Goal: Navigation & Orientation: Find specific page/section

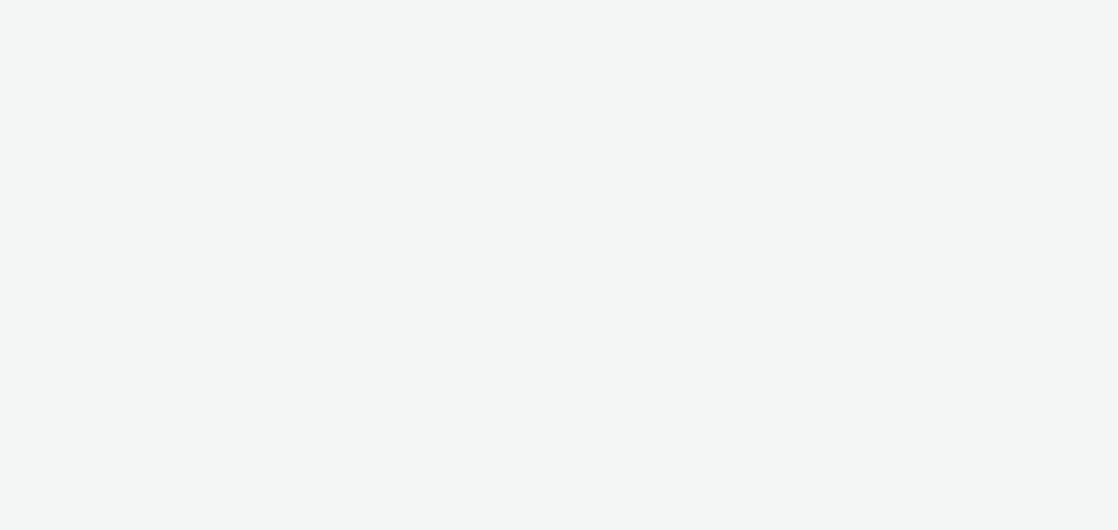
select select "b626f941-834b-427f-b453-0a2b95f57350"
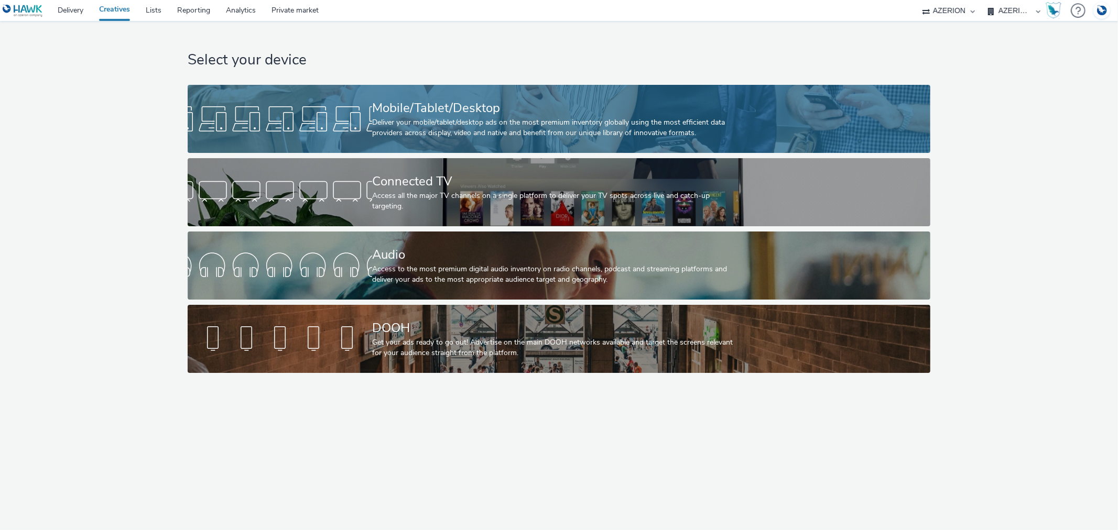
click at [382, 124] on div "Deliver your mobile/tablet/desktop ads on the most premium inventory globally u…" at bounding box center [557, 127] width 370 height 21
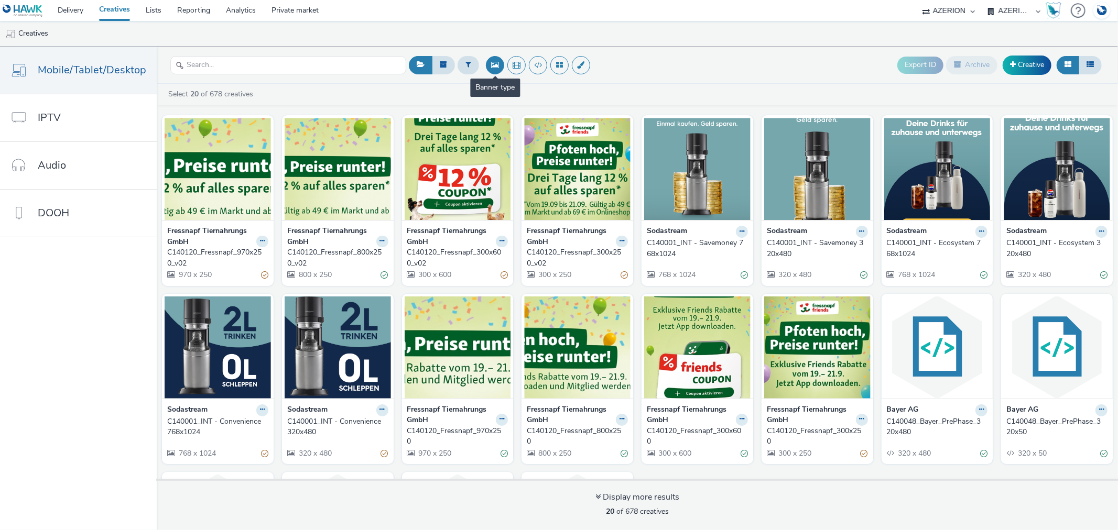
click at [486, 66] on button at bounding box center [495, 65] width 18 height 18
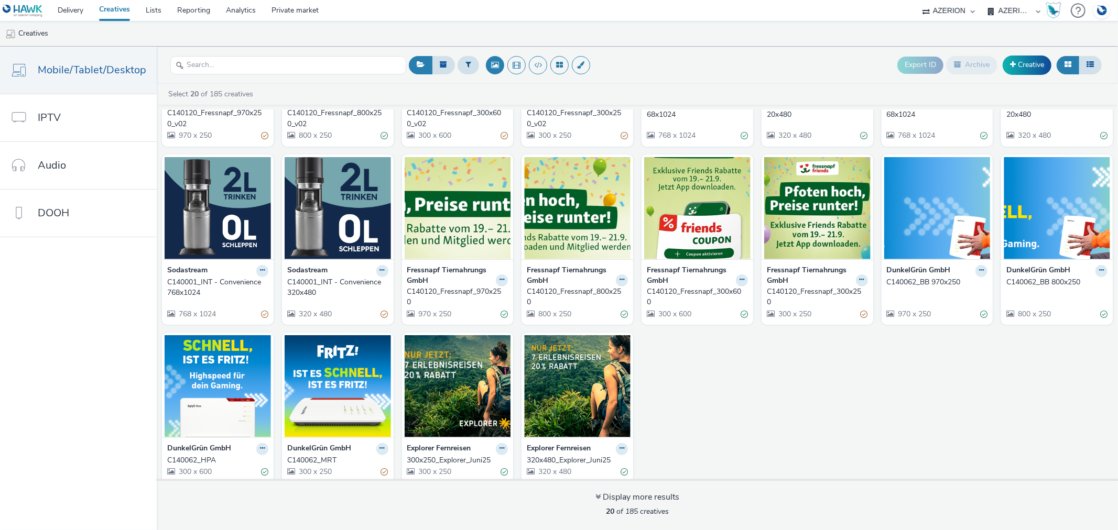
scroll to position [147, 0]
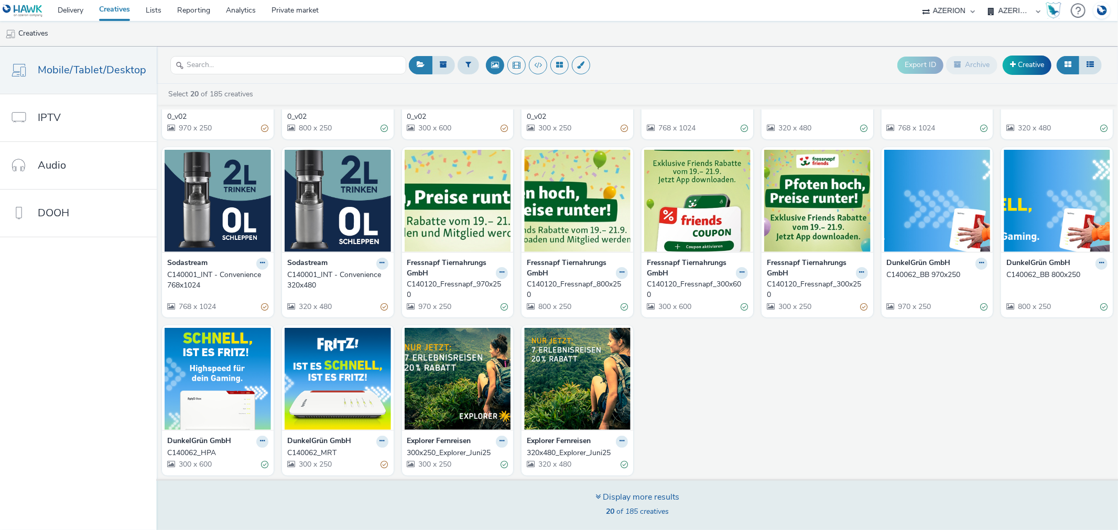
click at [633, 510] on span "20 of 185 creatives" at bounding box center [637, 512] width 63 height 10
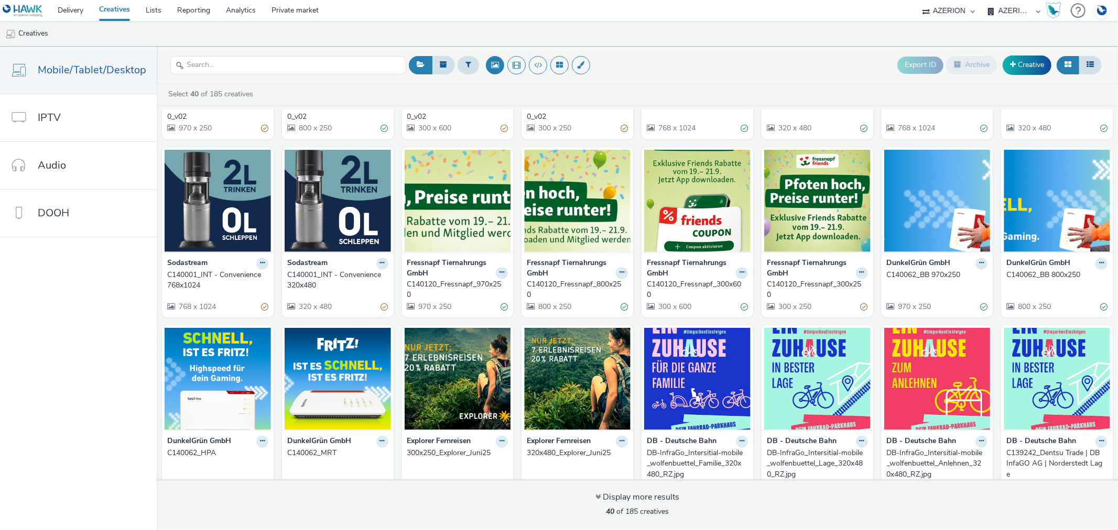
click at [292, 274] on div "C140001_INT - Convenience 320x480" at bounding box center [335, 280] width 97 height 21
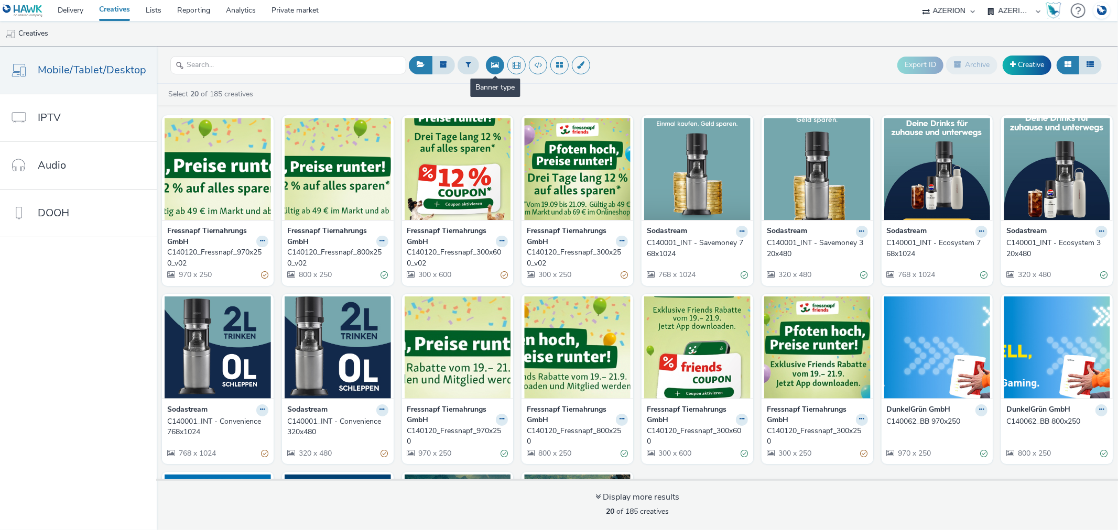
click at [490, 61] on button at bounding box center [495, 65] width 18 height 18
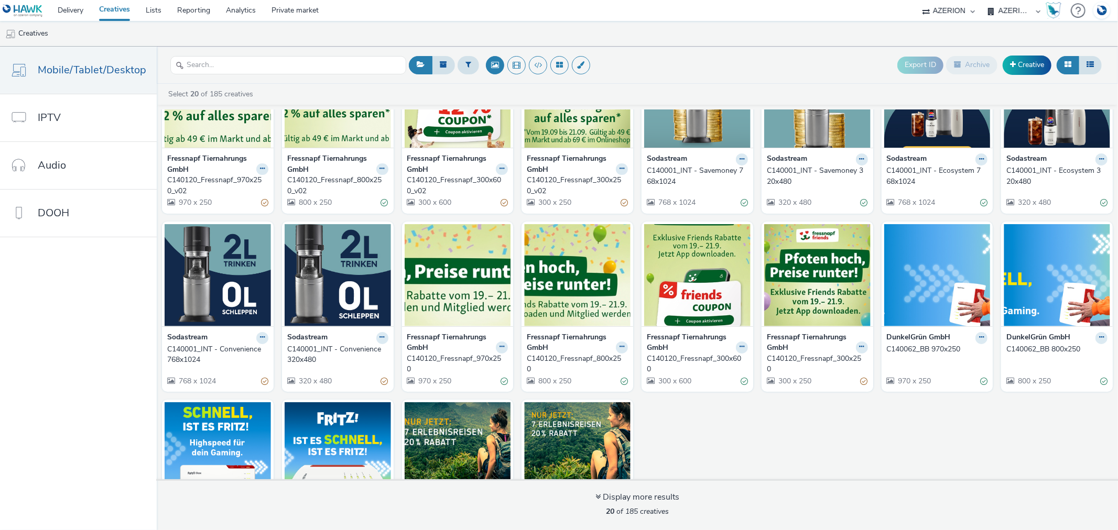
scroll to position [147, 0]
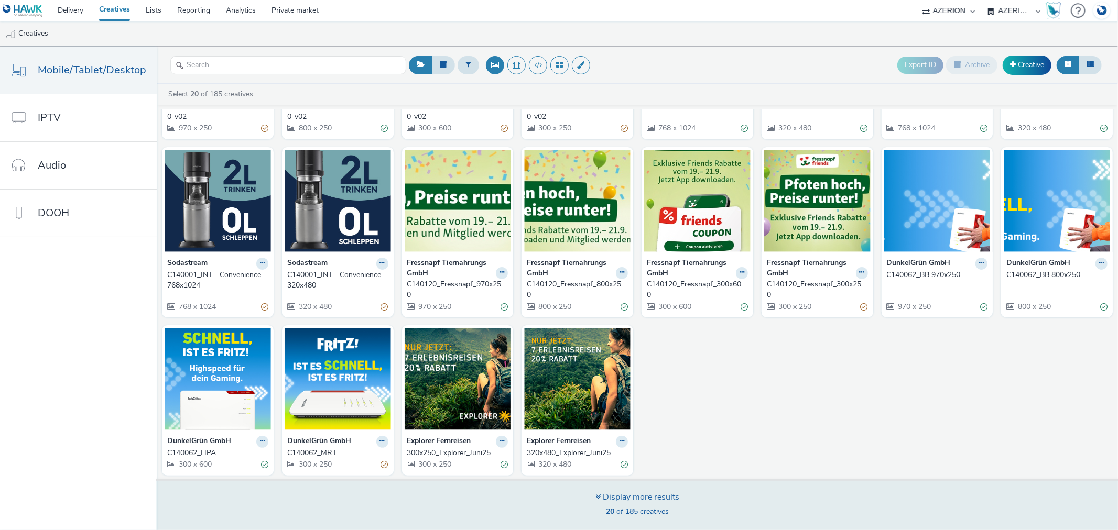
click at [650, 498] on div "Display more results" at bounding box center [637, 498] width 84 height 12
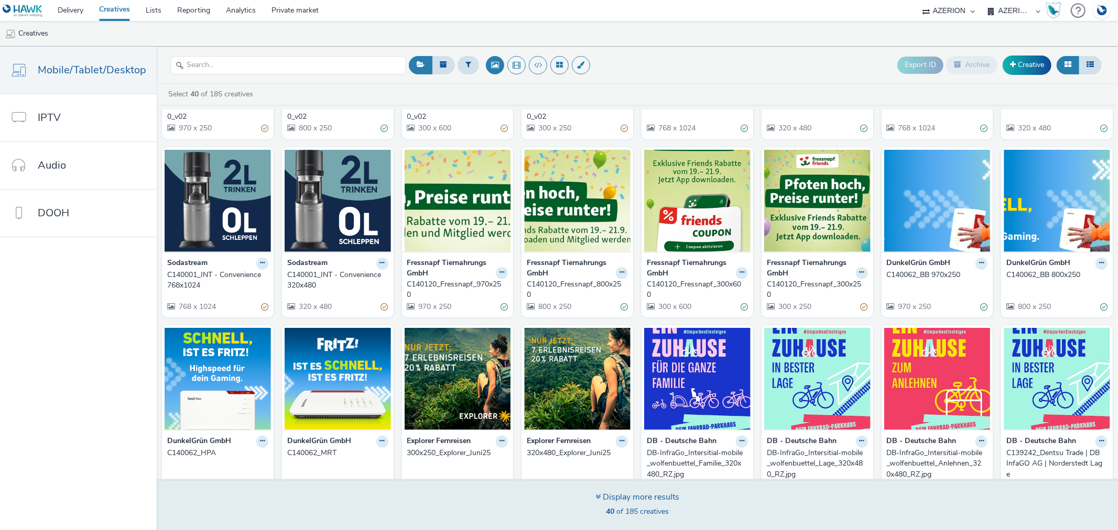
click at [656, 496] on div "Display more results" at bounding box center [637, 498] width 84 height 12
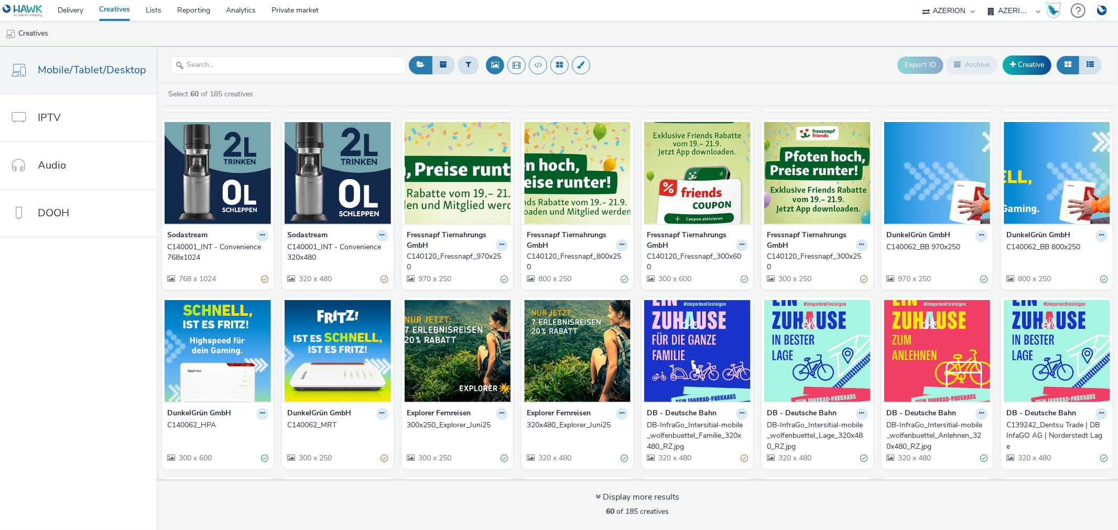
scroll to position [291, 0]
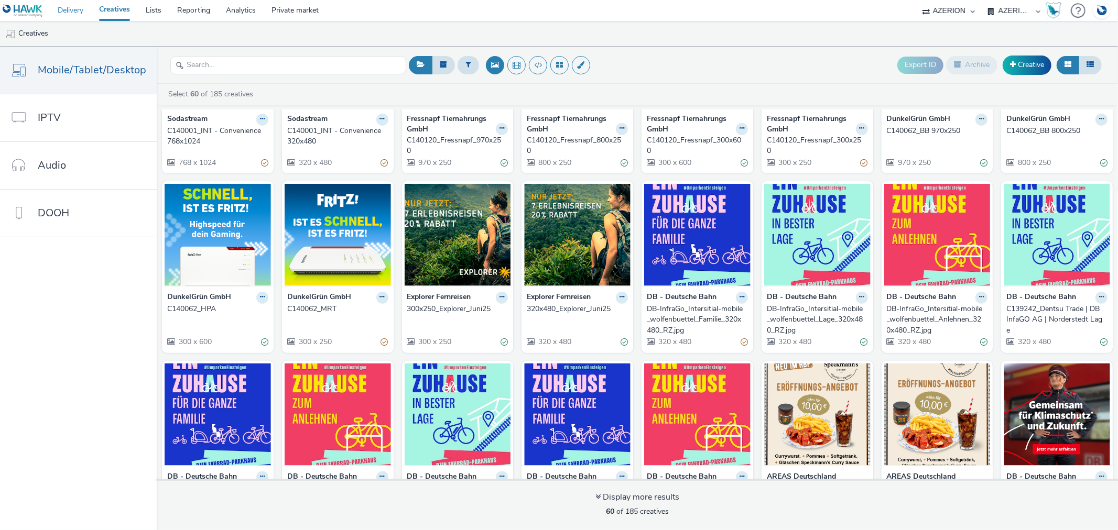
click at [70, 14] on link "Delivery" at bounding box center [70, 10] width 41 height 21
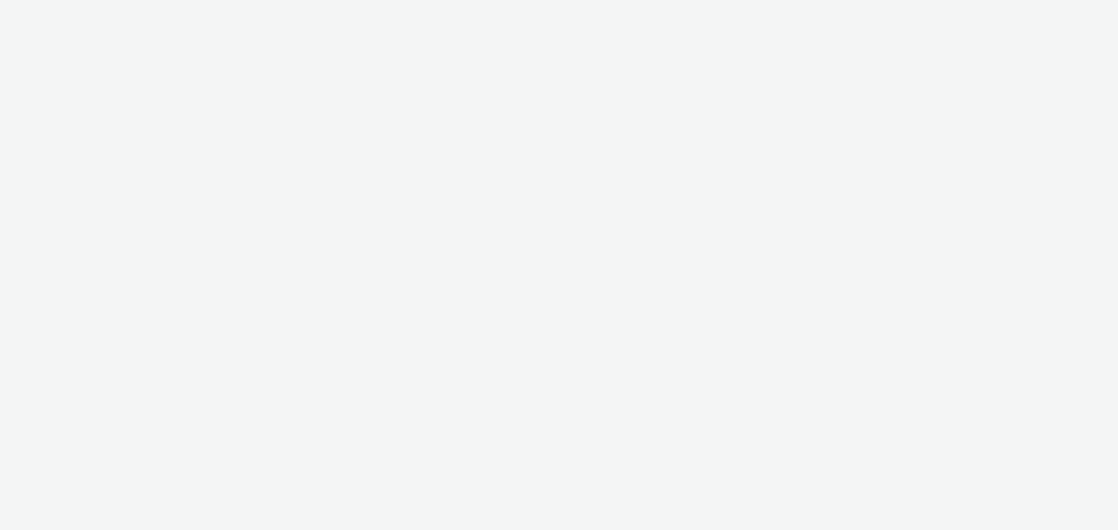
select select "b626f941-834b-427f-b453-0a2b95f57350"
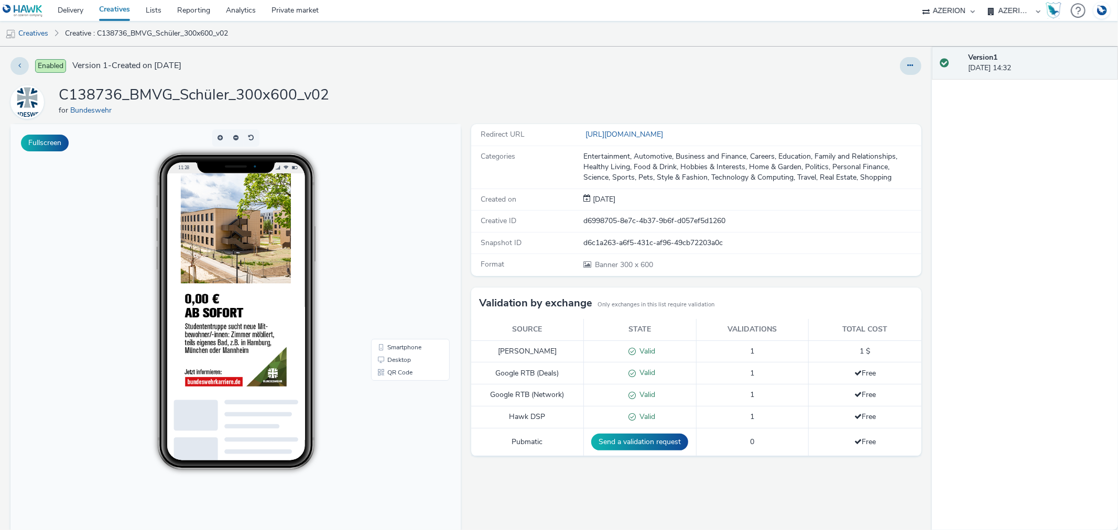
click at [200, 303] on img at bounding box center [236, 283] width 110 height 220
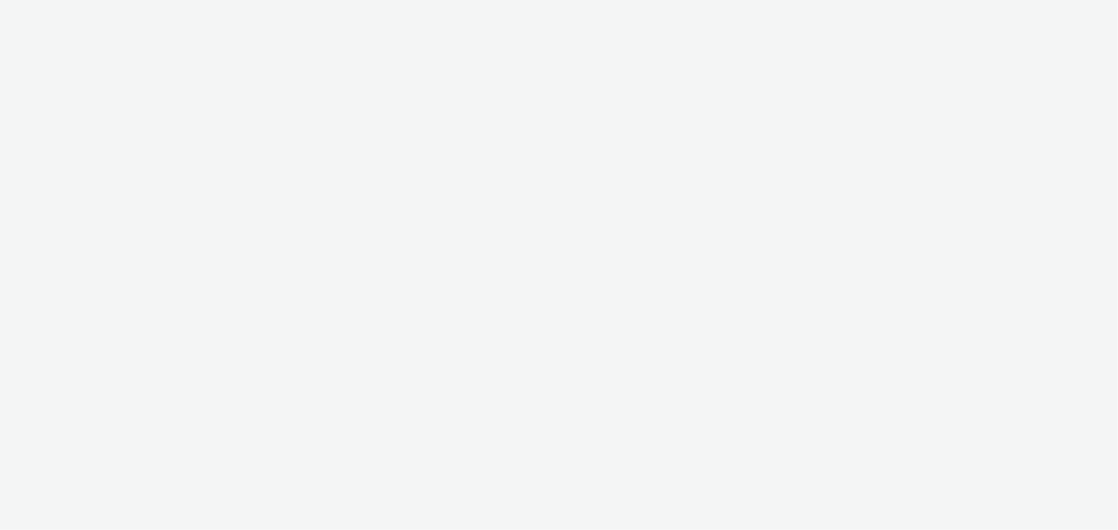
select select "b626f941-834b-427f-b453-0a2b95f57350"
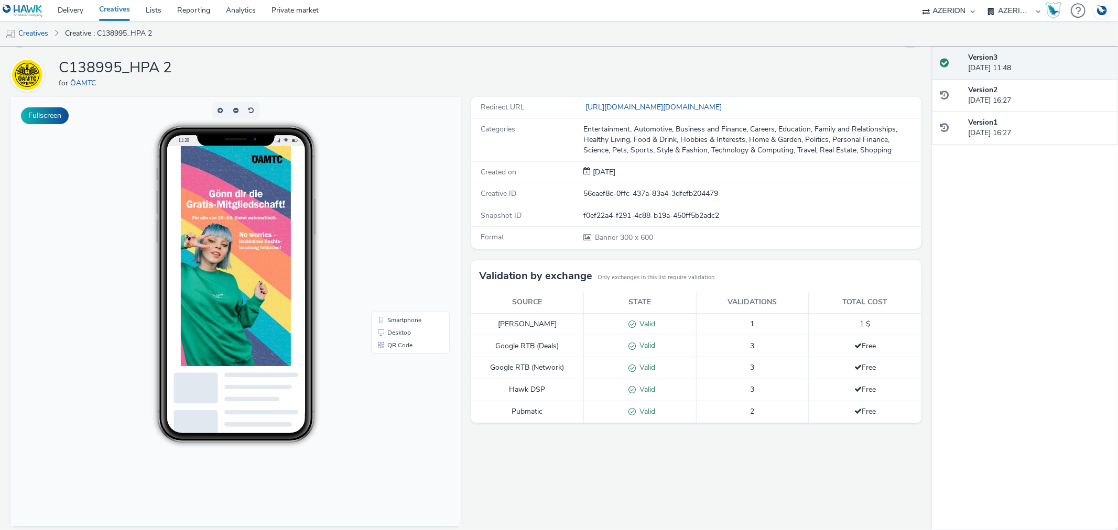
scroll to position [35, 0]
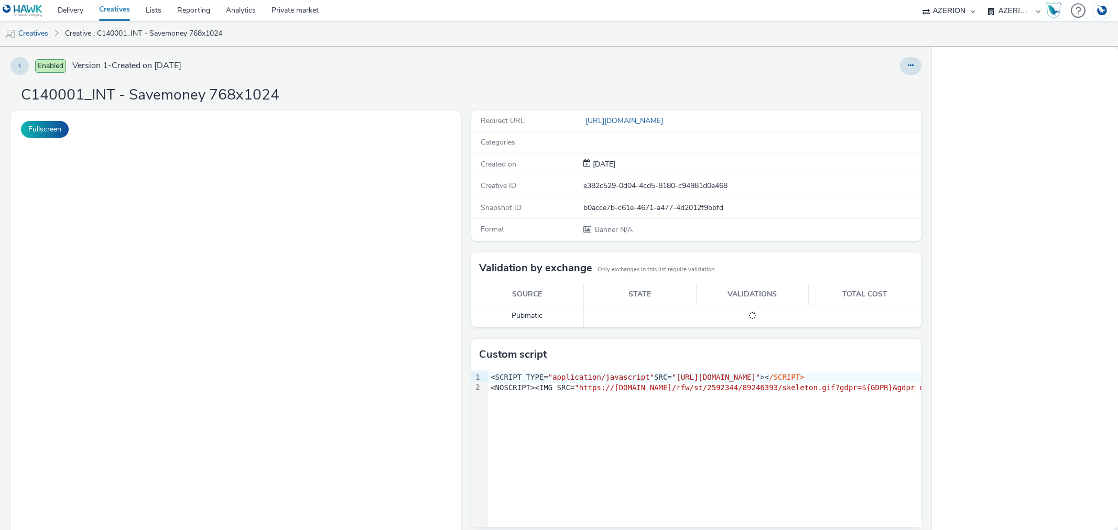
select select "b626f941-834b-427f-b453-0a2b95f57350"
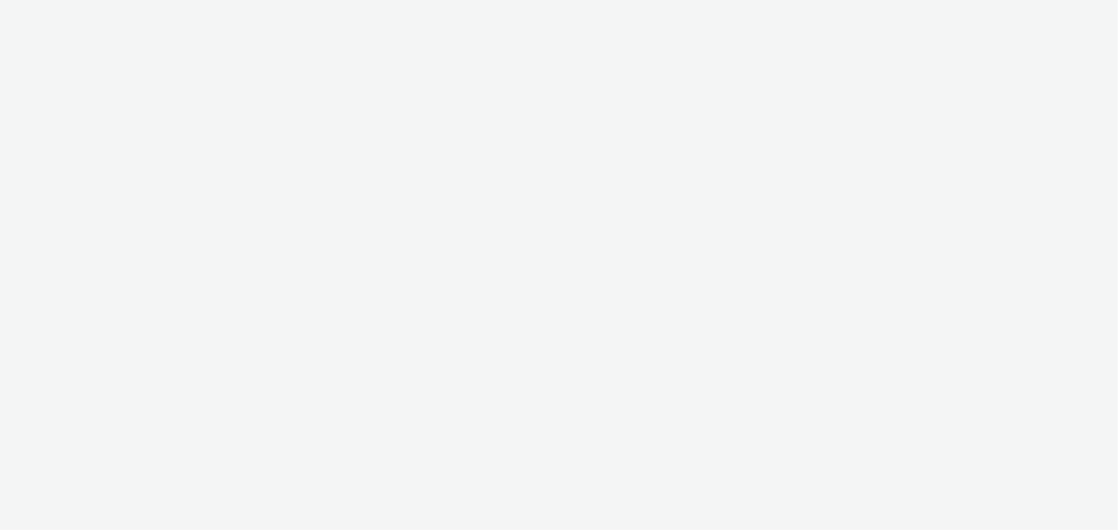
select select "b626f941-834b-427f-b453-0a2b95f57350"
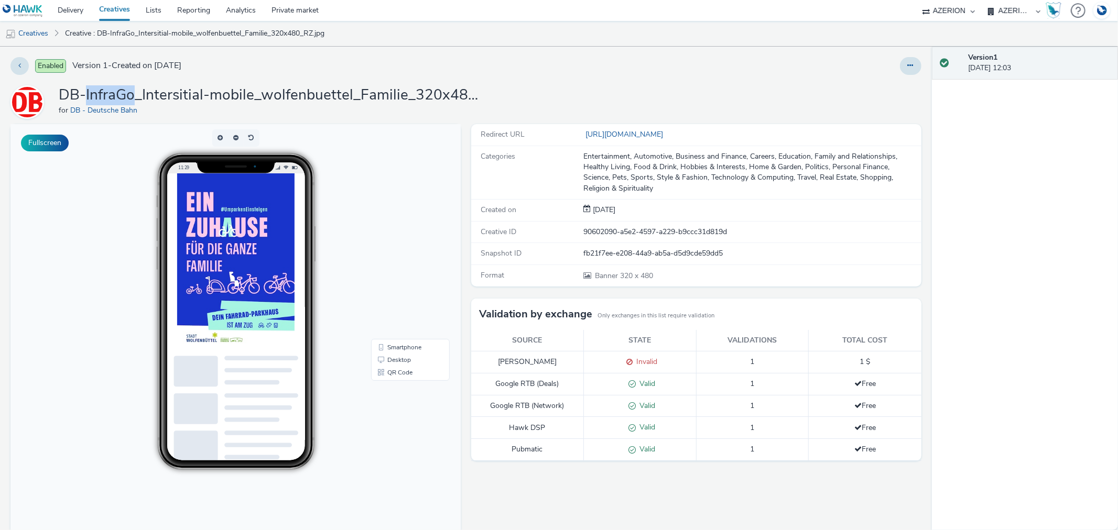
drag, startPoint x: 86, startPoint y: 92, endPoint x: 130, endPoint y: 91, distance: 43.5
click at [130, 91] on h1 "DB-InfraGo_Intersitial-mobile_wolfenbuettel_Familie_320x480_RZ.jpg" at bounding box center [268, 95] width 419 height 20
click at [260, 291] on img at bounding box center [235, 261] width 117 height 176
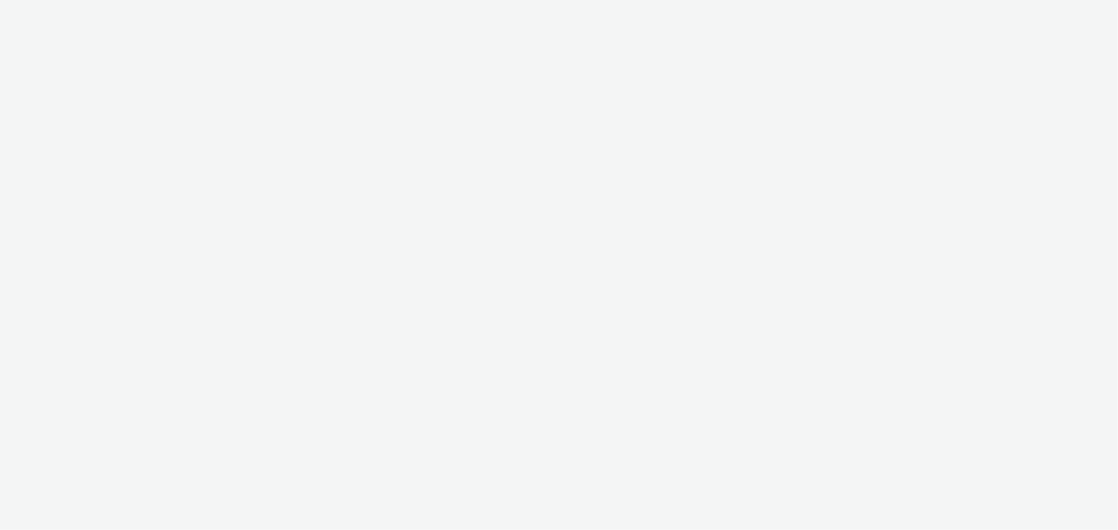
select select "b626f941-834b-427f-b453-0a2b95f57350"
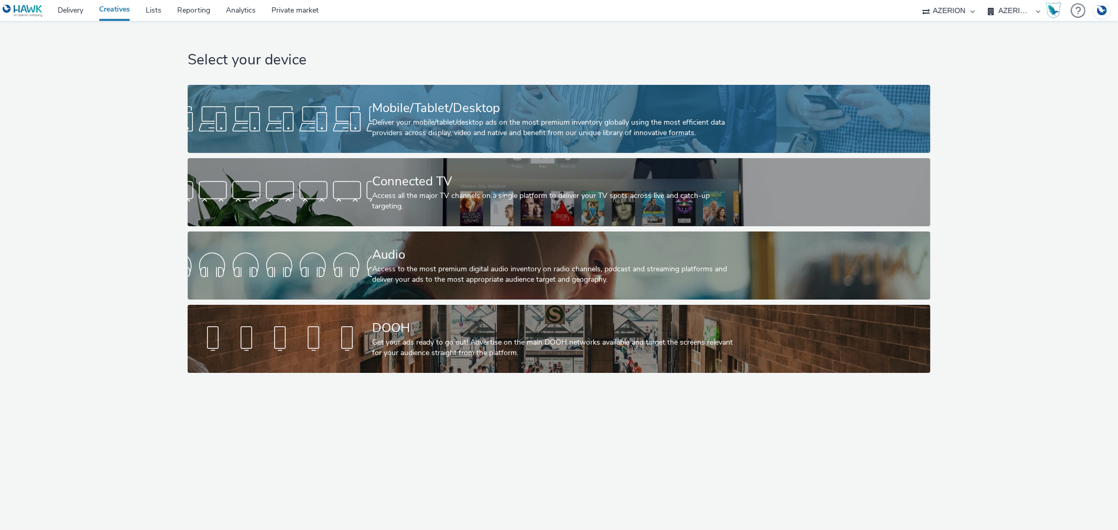
click at [392, 99] on div "Mobile/Tablet/Desktop" at bounding box center [557, 108] width 370 height 18
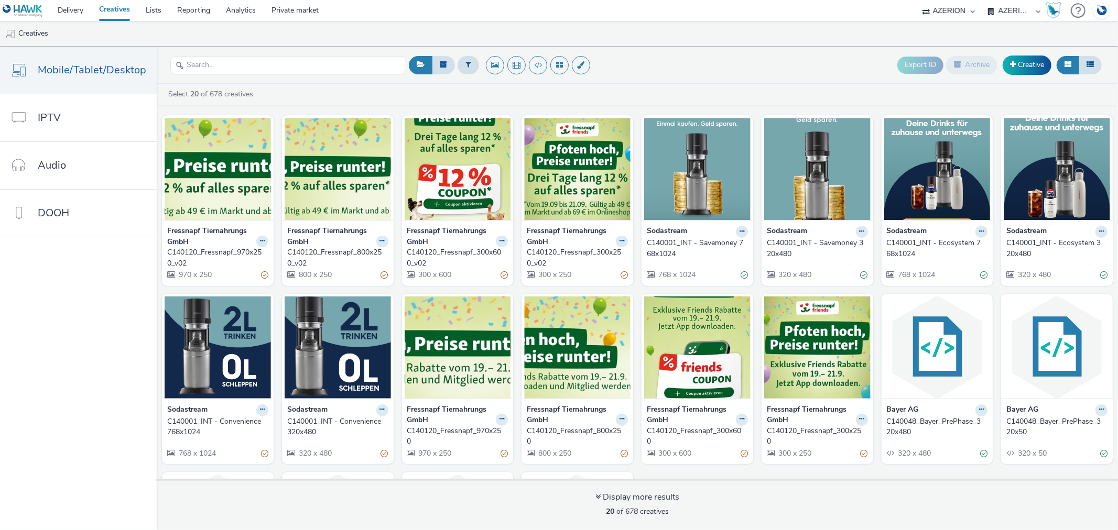
click at [188, 256] on div "C140120_Fressnapf_970x250_v02" at bounding box center [215, 257] width 97 height 21
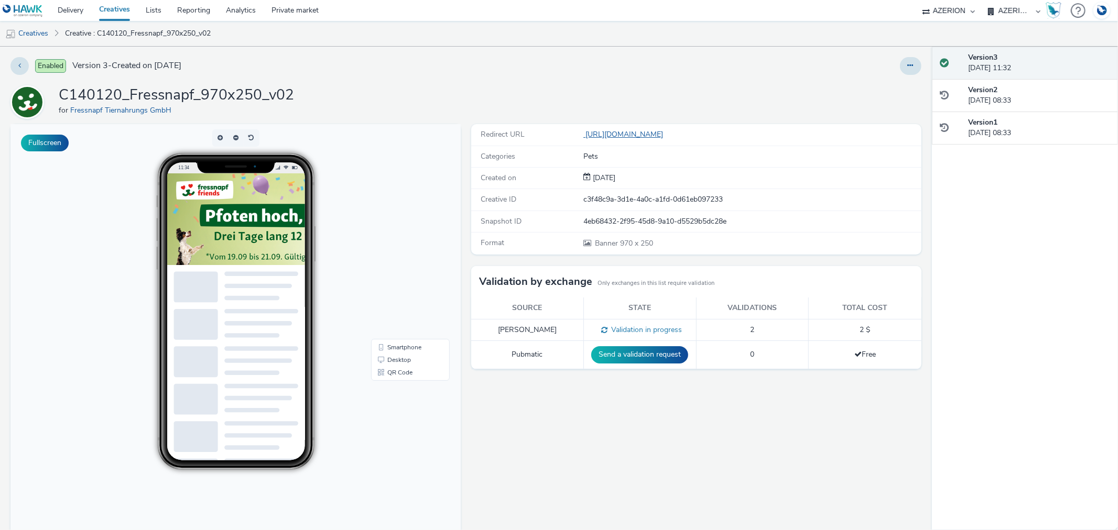
click at [667, 134] on link "[URL][DOMAIN_NAME]" at bounding box center [625, 134] width 84 height 10
drag, startPoint x: 68, startPoint y: 92, endPoint x: 119, endPoint y: 91, distance: 50.8
click at [119, 91] on h1 "C140120_Fressnapf_970x250_v02" at bounding box center [176, 95] width 235 height 20
copy h1 "C140120"
click at [126, 12] on link "Creatives" at bounding box center [114, 10] width 47 height 21
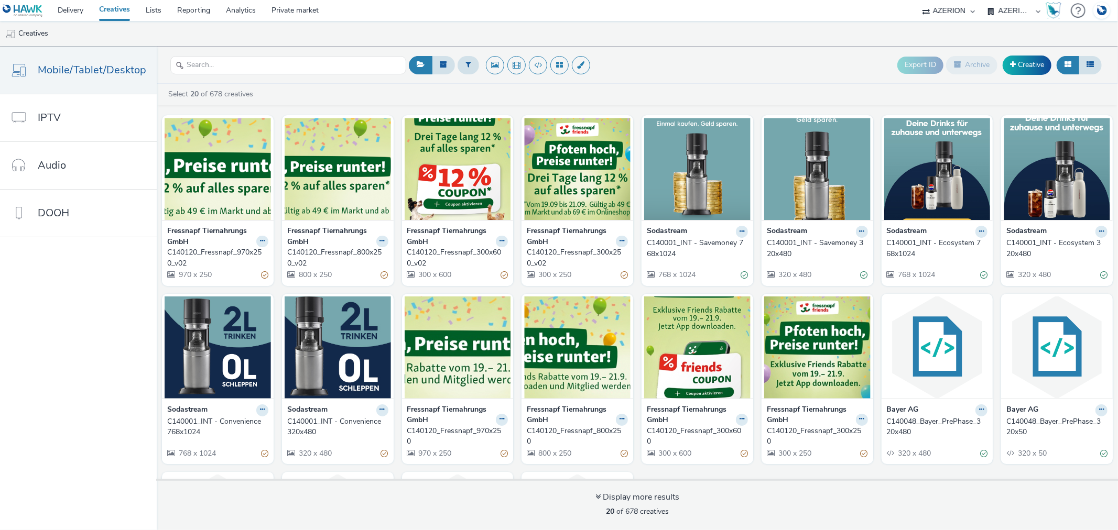
click at [659, 253] on div "C140001_INT - Savemoney 768x1024" at bounding box center [695, 248] width 97 height 21
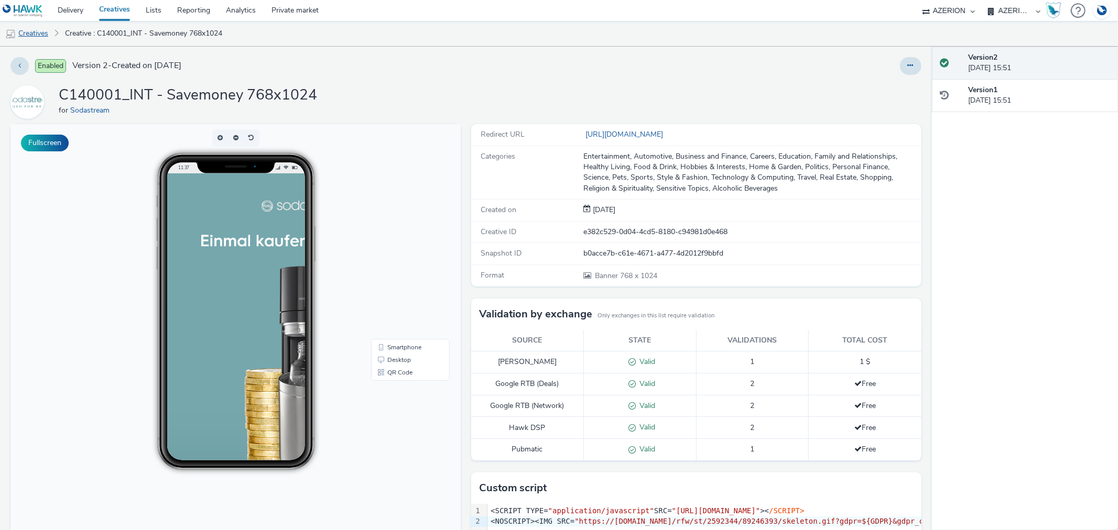
click at [23, 30] on link "Creatives" at bounding box center [26, 33] width 53 height 25
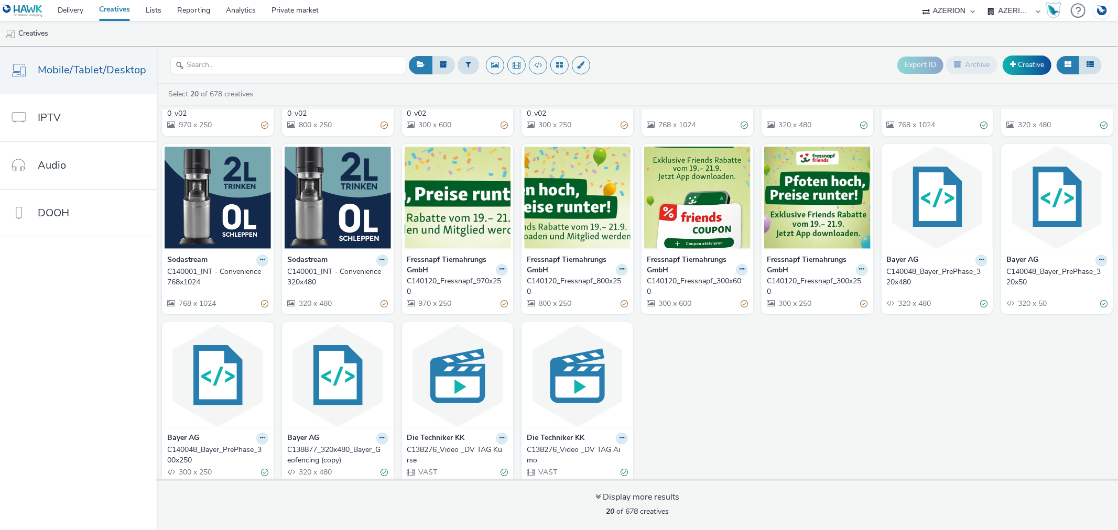
scroll to position [157, 0]
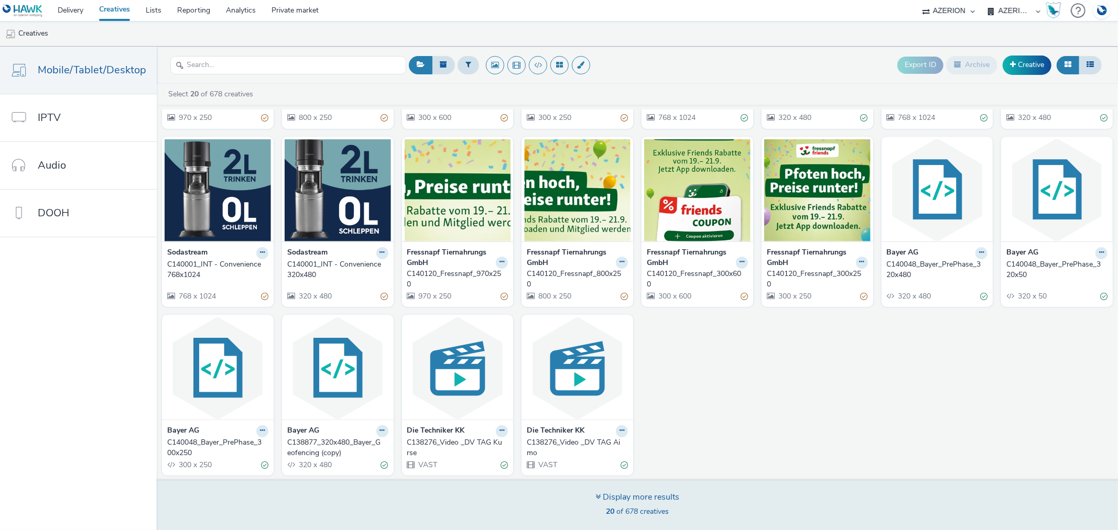
click at [659, 510] on span "20 of 678 creatives" at bounding box center [637, 512] width 63 height 10
click at [643, 500] on div "Display more results" at bounding box center [637, 498] width 84 height 12
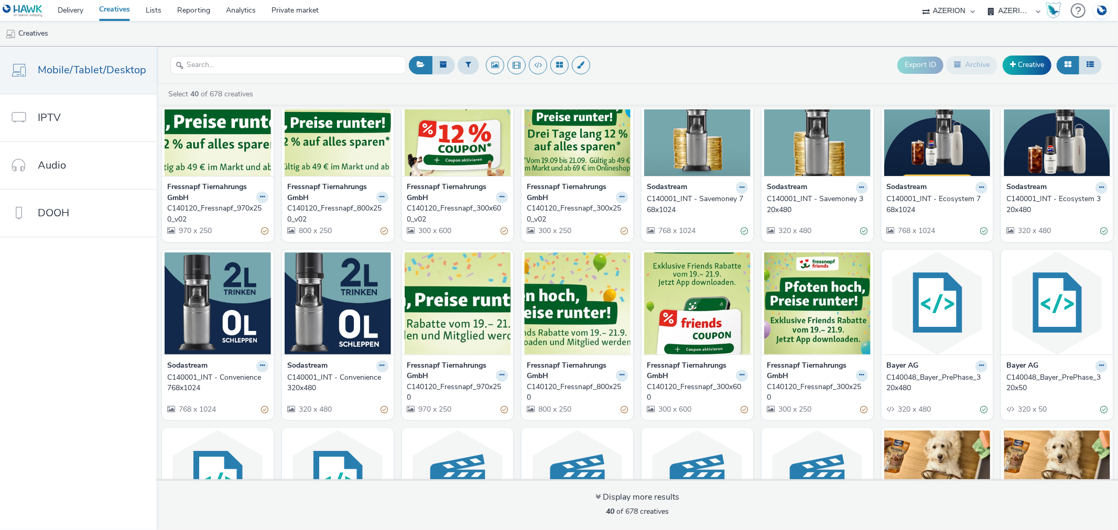
scroll to position [0, 0]
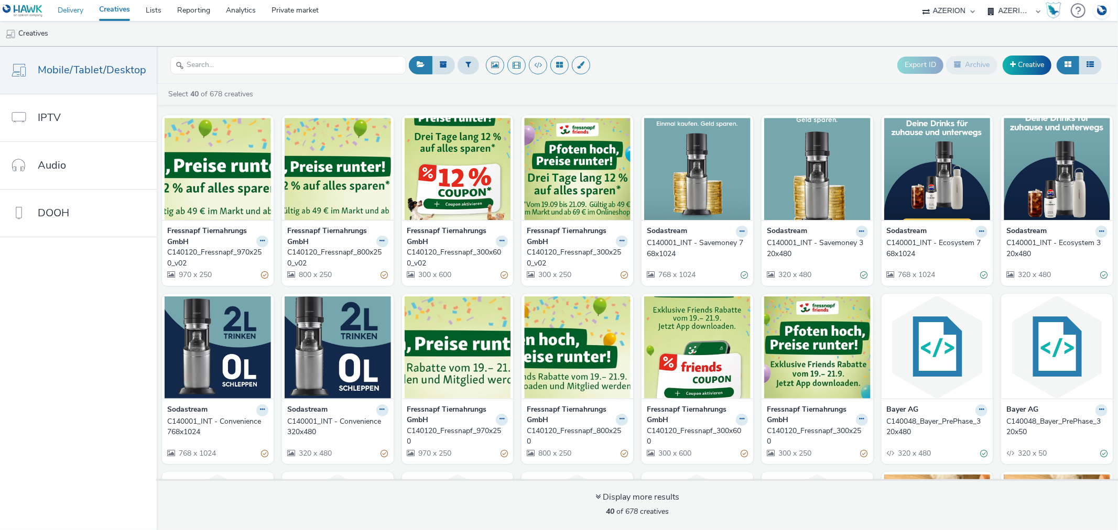
click at [61, 7] on link "Delivery" at bounding box center [70, 10] width 41 height 21
